Goal: Information Seeking & Learning: Find specific fact

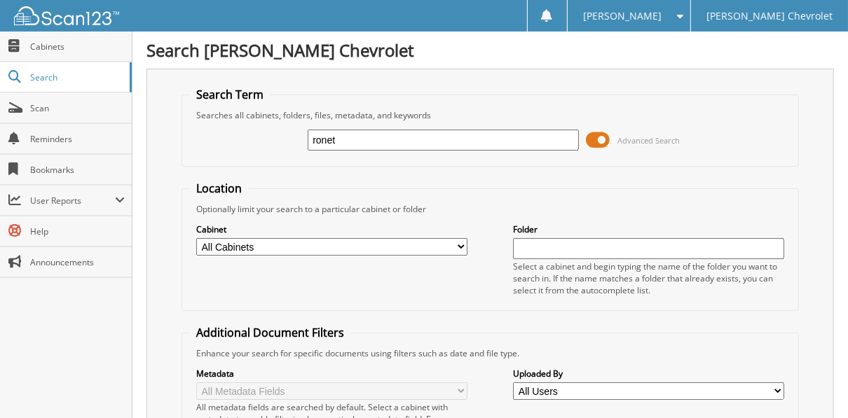
click at [428, 142] on input "ronet" at bounding box center [443, 140] width 271 height 21
type input "ronetta benjamin"
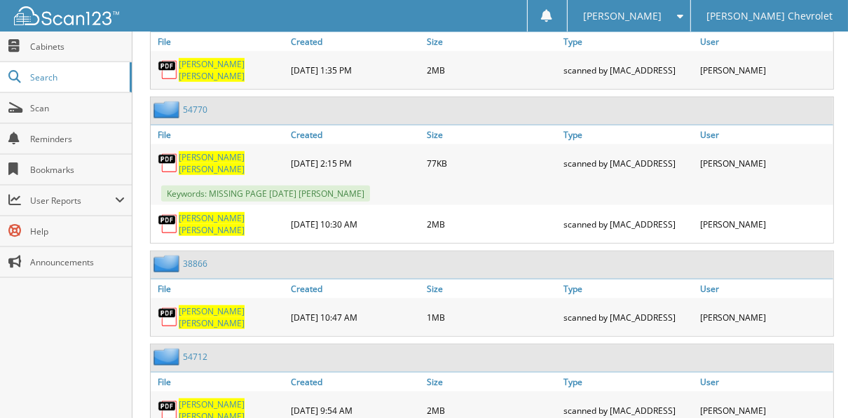
scroll to position [649, 0]
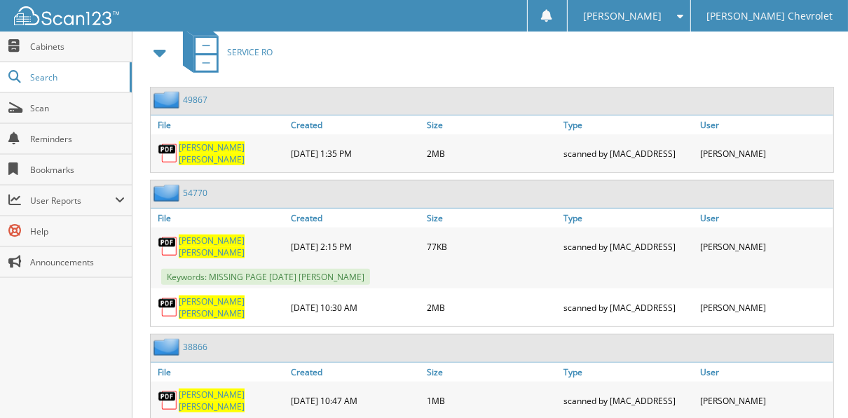
click at [205, 187] on link "54770" at bounding box center [195, 193] width 25 height 12
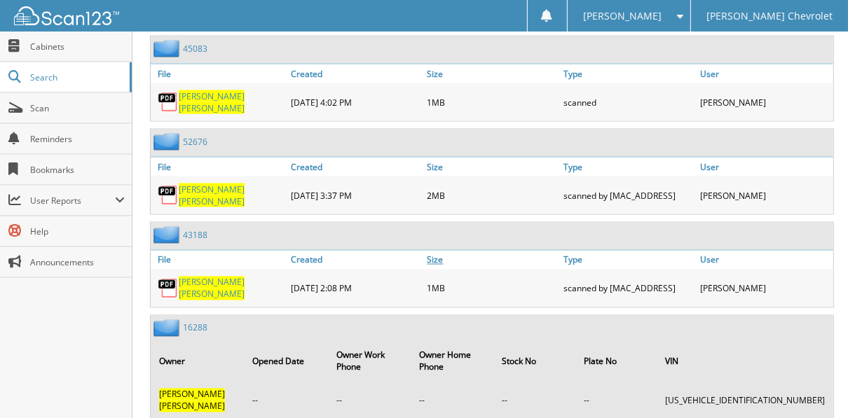
scroll to position [1546, 0]
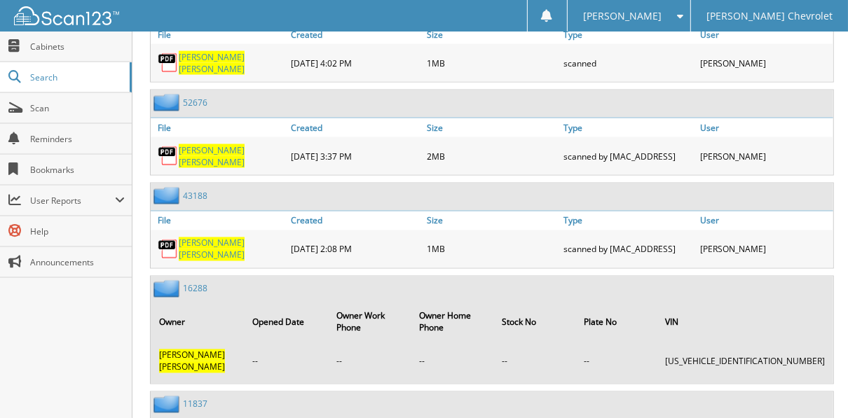
click at [189, 283] on link "16288" at bounding box center [195, 289] width 25 height 12
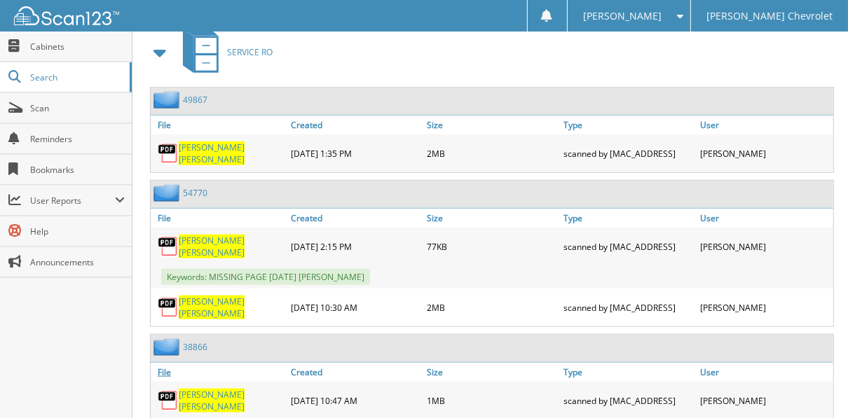
scroll to position [593, 0]
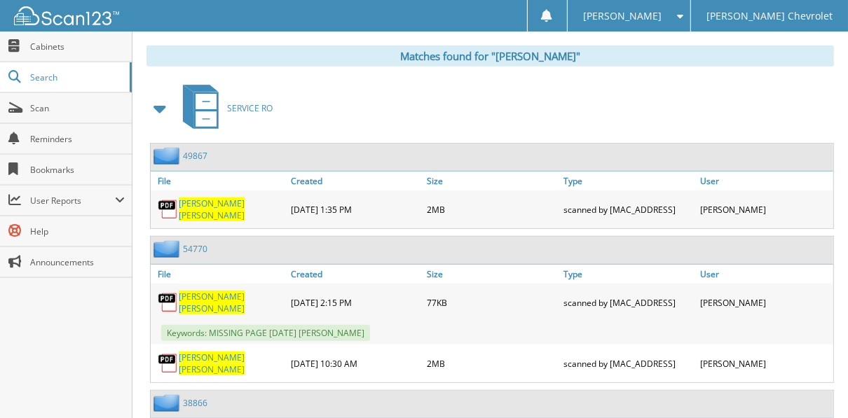
click at [190, 243] on link "54770" at bounding box center [195, 249] width 25 height 12
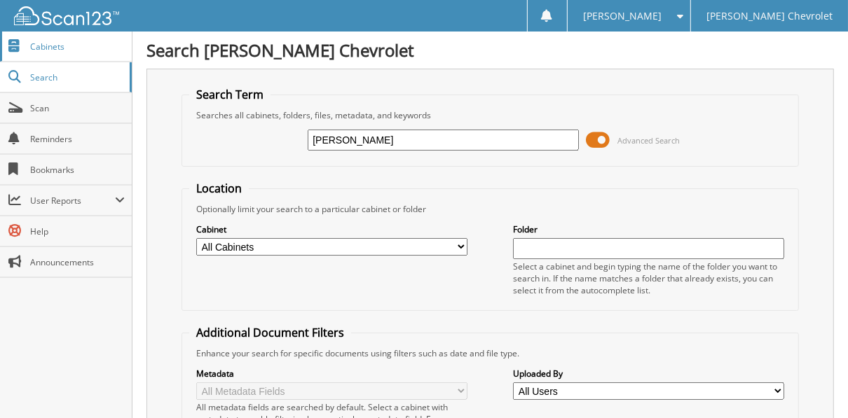
click at [34, 43] on span "Cabinets" at bounding box center [77, 47] width 95 height 12
